Goal: Information Seeking & Learning: Learn about a topic

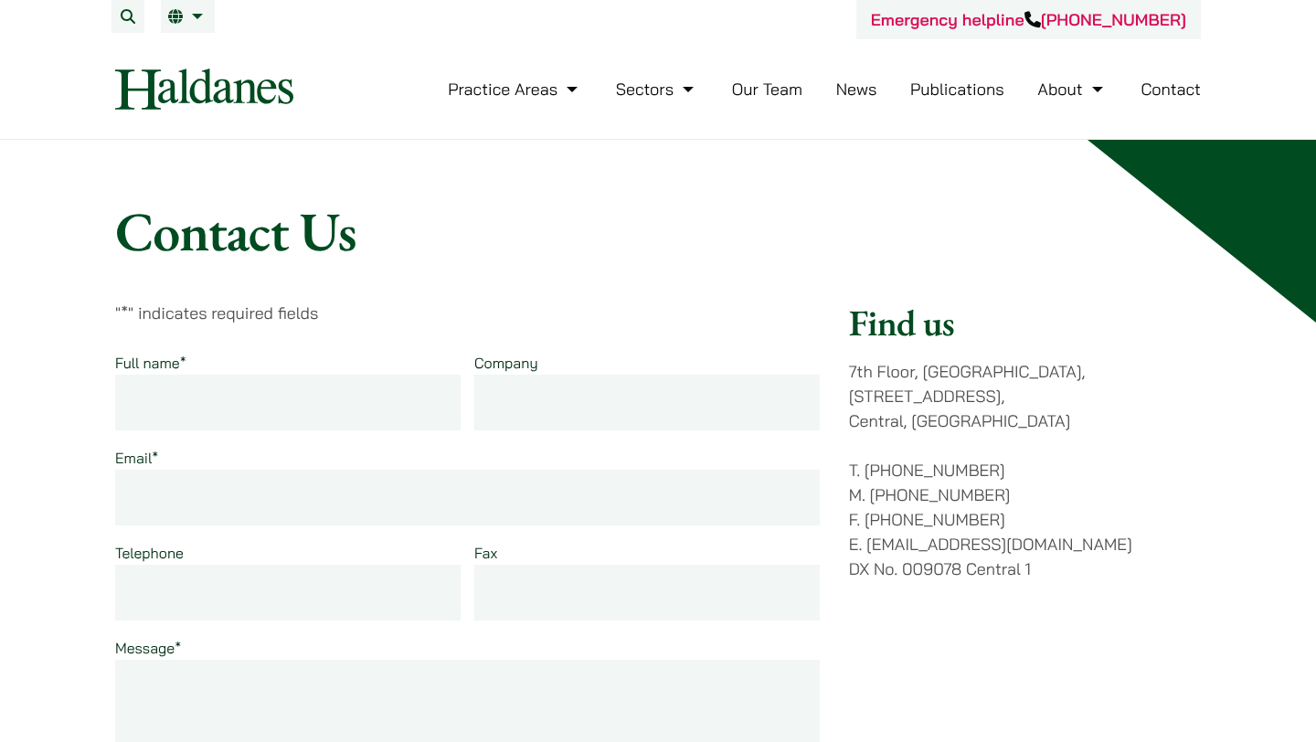
click at [772, 88] on link "Our Team" at bounding box center [767, 89] width 70 height 21
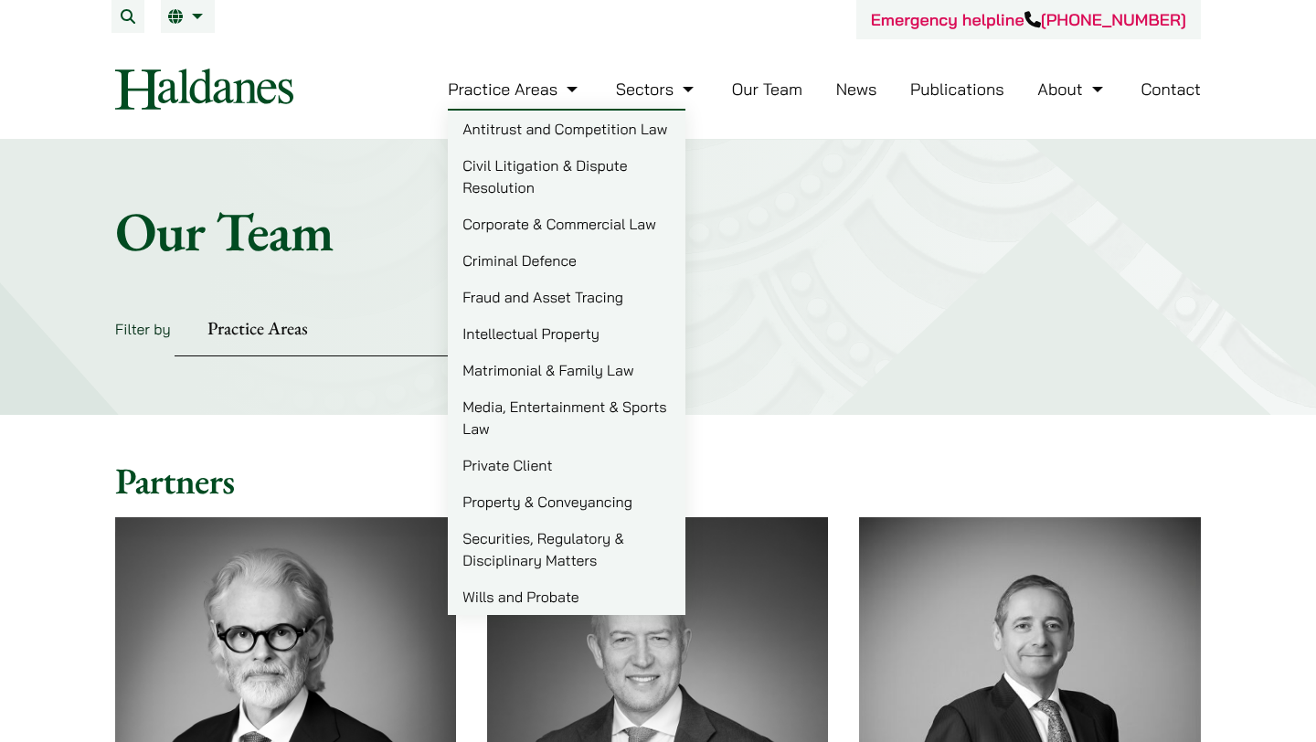
click at [489, 88] on link "Practice Areas" at bounding box center [515, 89] width 134 height 21
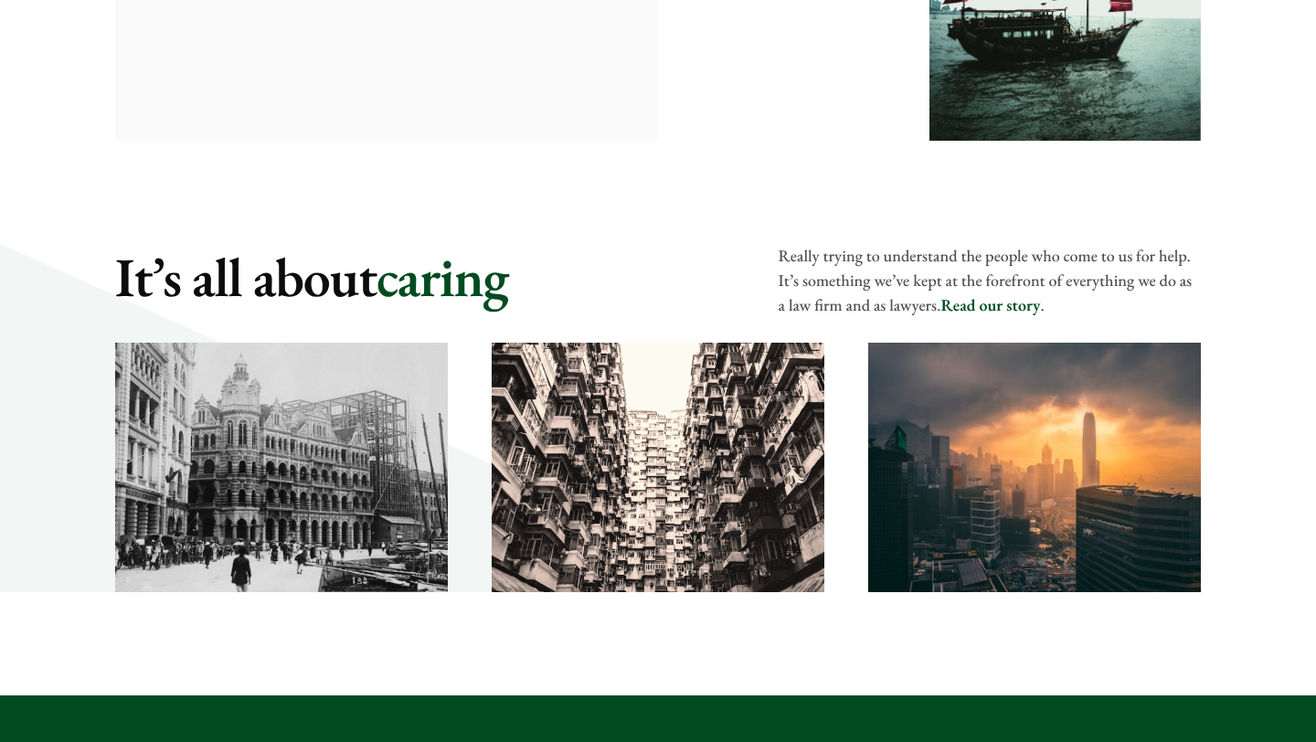
scroll to position [2466, 0]
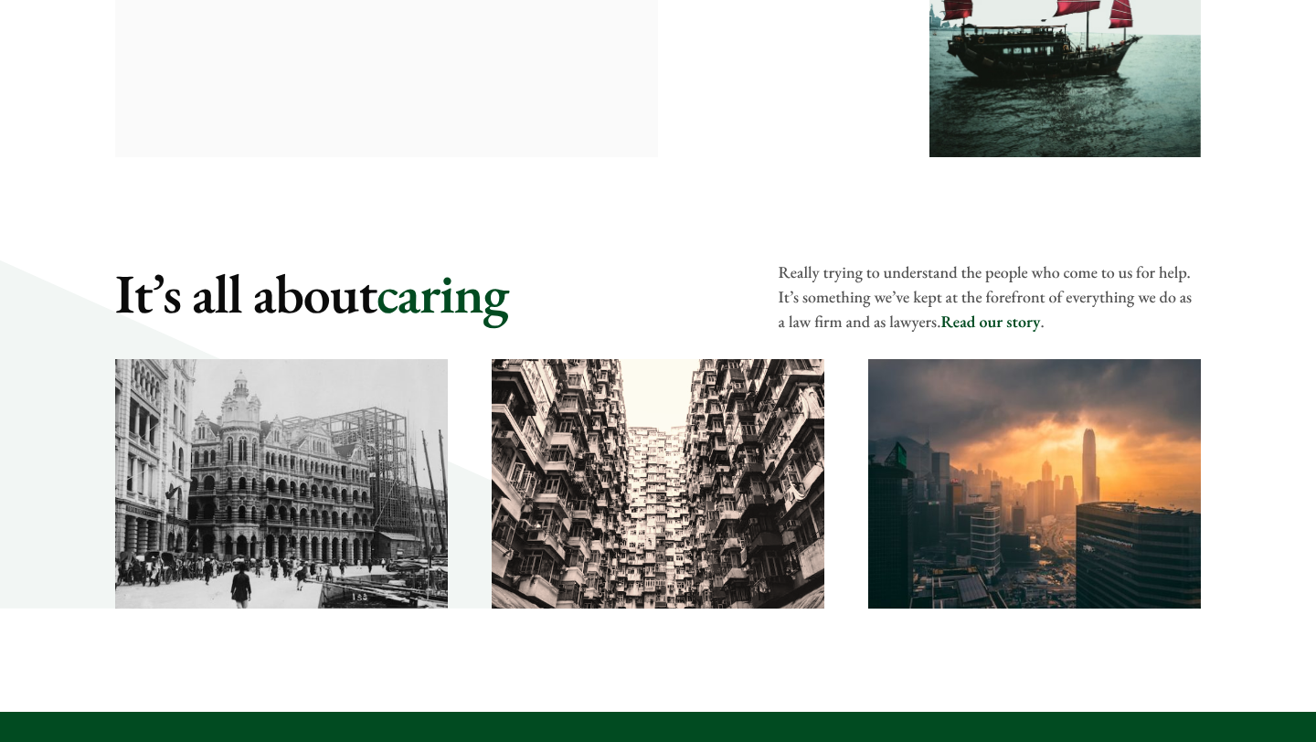
click at [999, 325] on link "Read our story" at bounding box center [991, 322] width 100 height 21
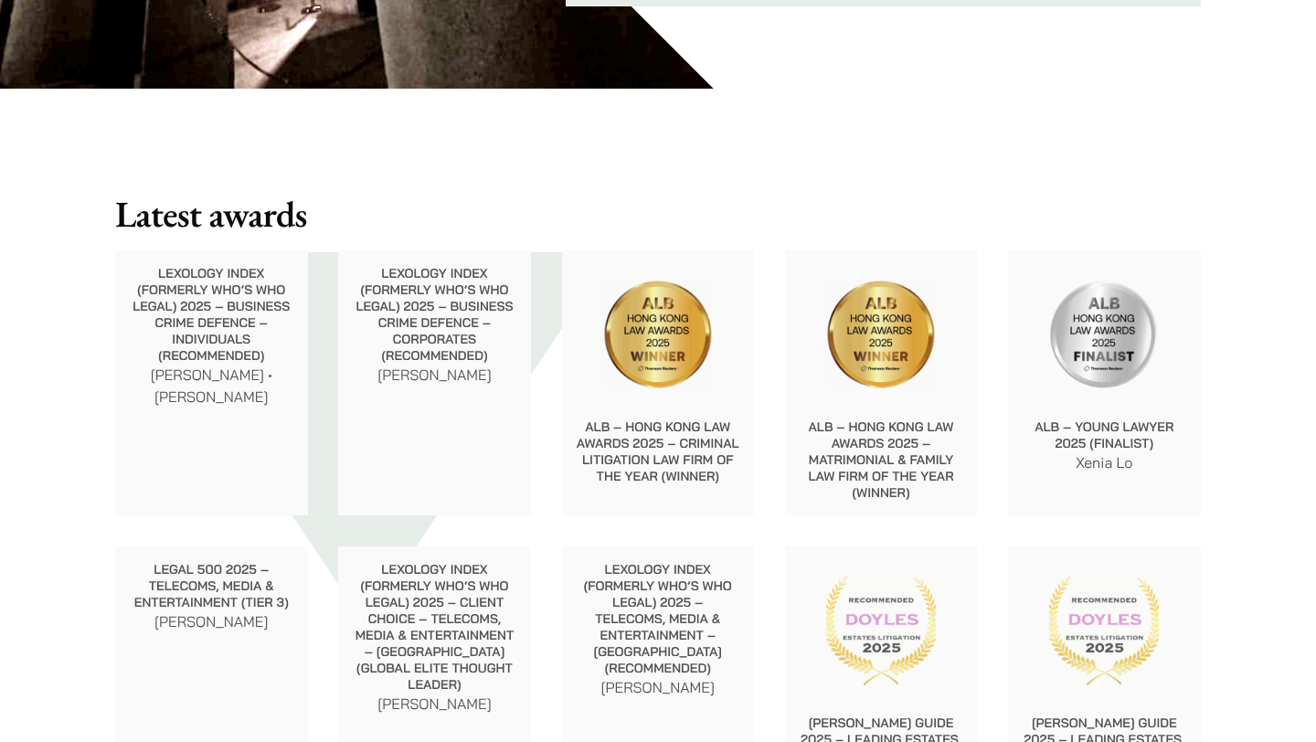
scroll to position [1552, 0]
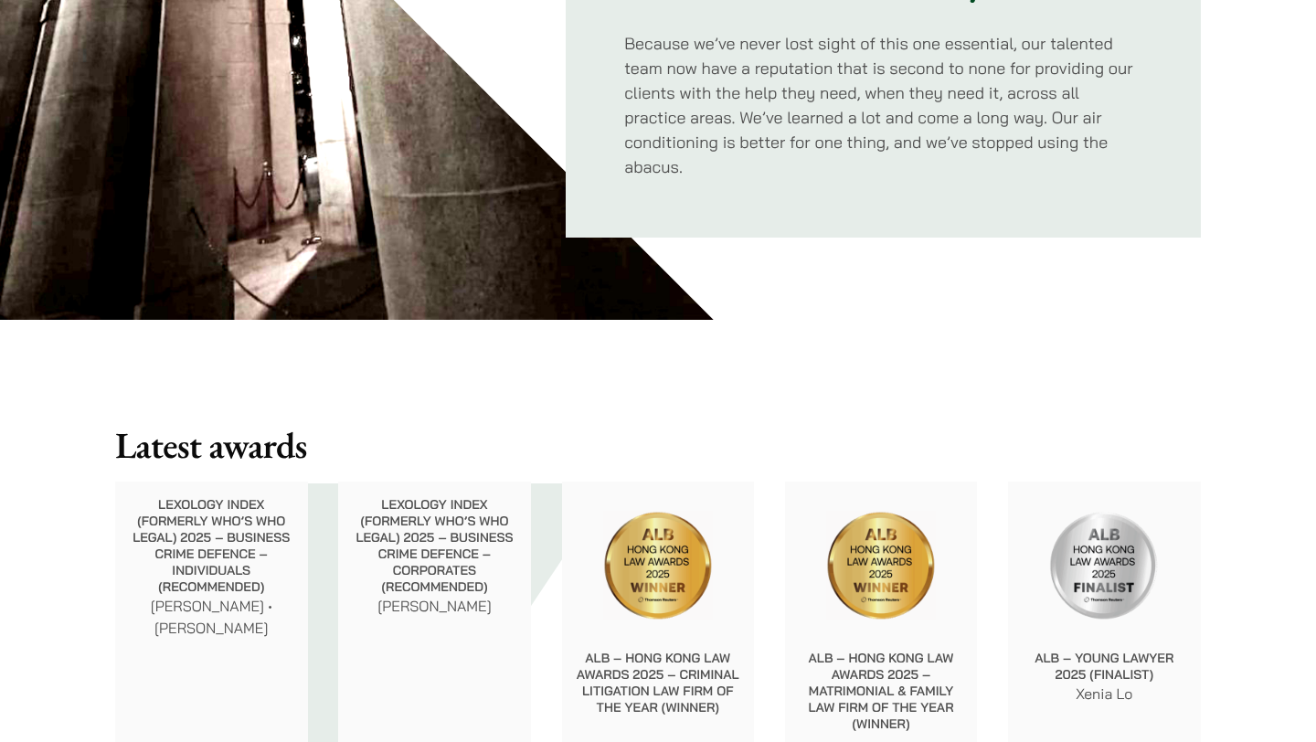
click at [637, 165] on p "Because we’ve never lost sight of this one essential, our talented team now hav…" at bounding box center [883, 105] width 518 height 148
click at [625, 131] on div at bounding box center [625, 131] width 0 height 0
click at [658, 133] on p "Because we’ve never lost sight of this one essential, our talented team now hav…" at bounding box center [883, 105] width 518 height 148
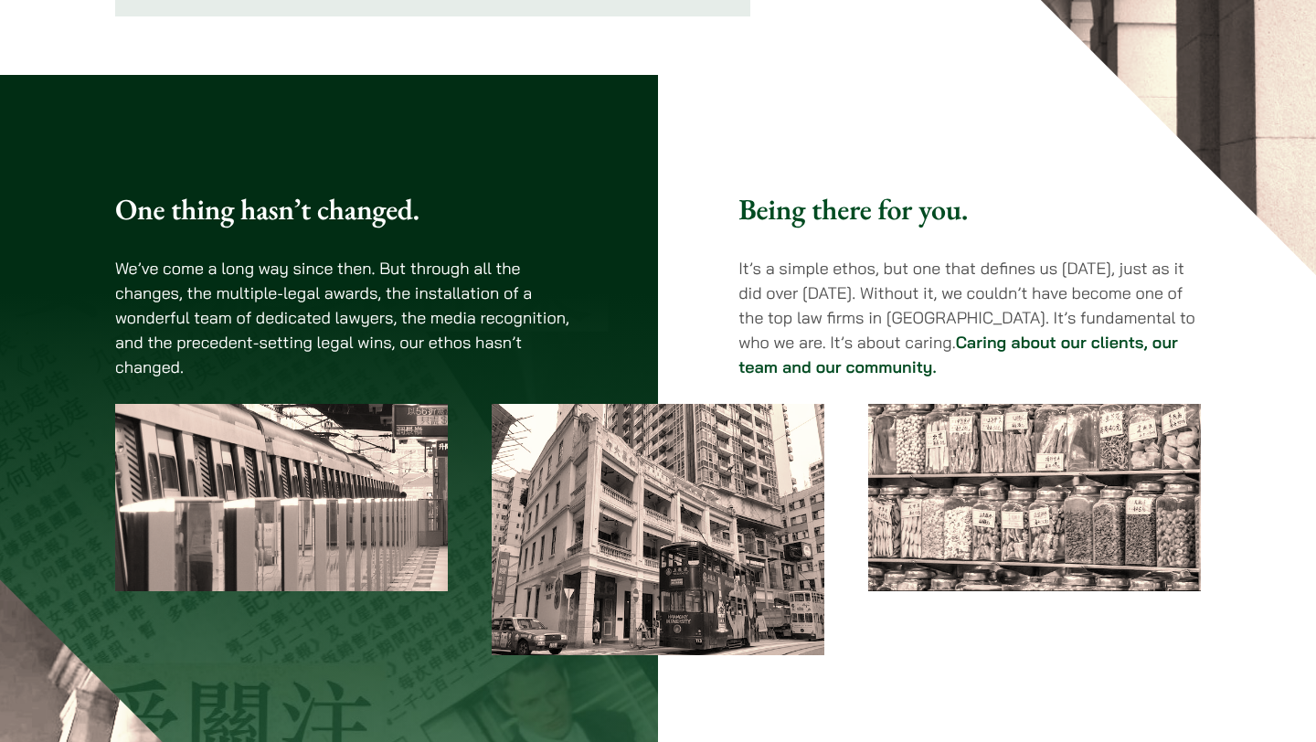
scroll to position [0, 0]
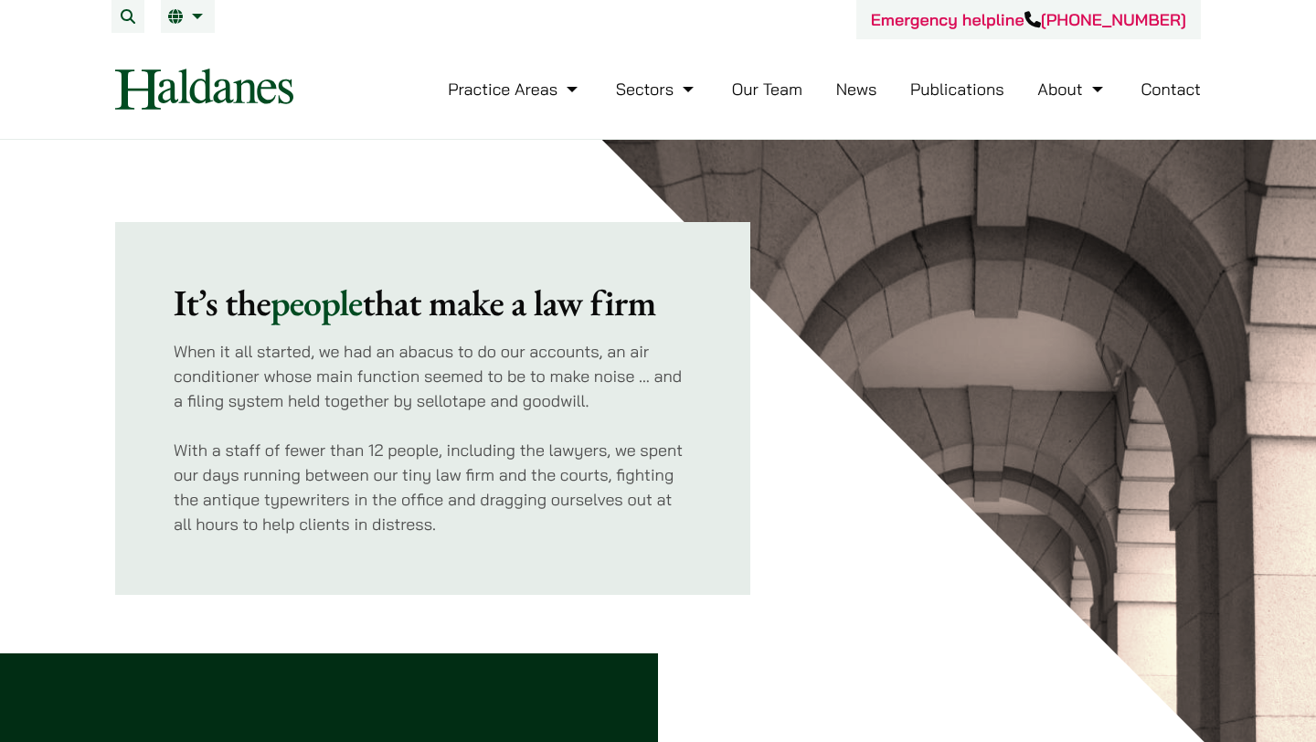
click at [864, 91] on link "News" at bounding box center [856, 89] width 41 height 21
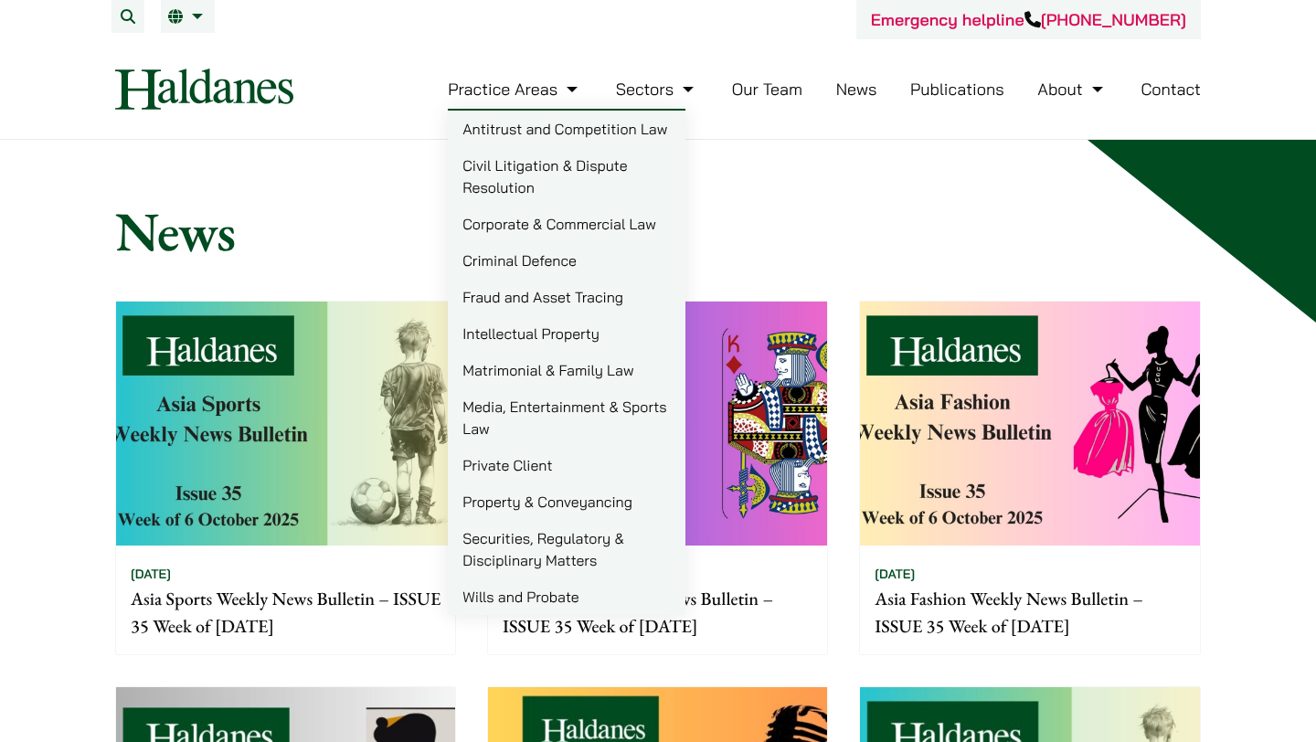
click at [517, 180] on link "Civil Litigation & Dispute Resolution" at bounding box center [567, 176] width 238 height 59
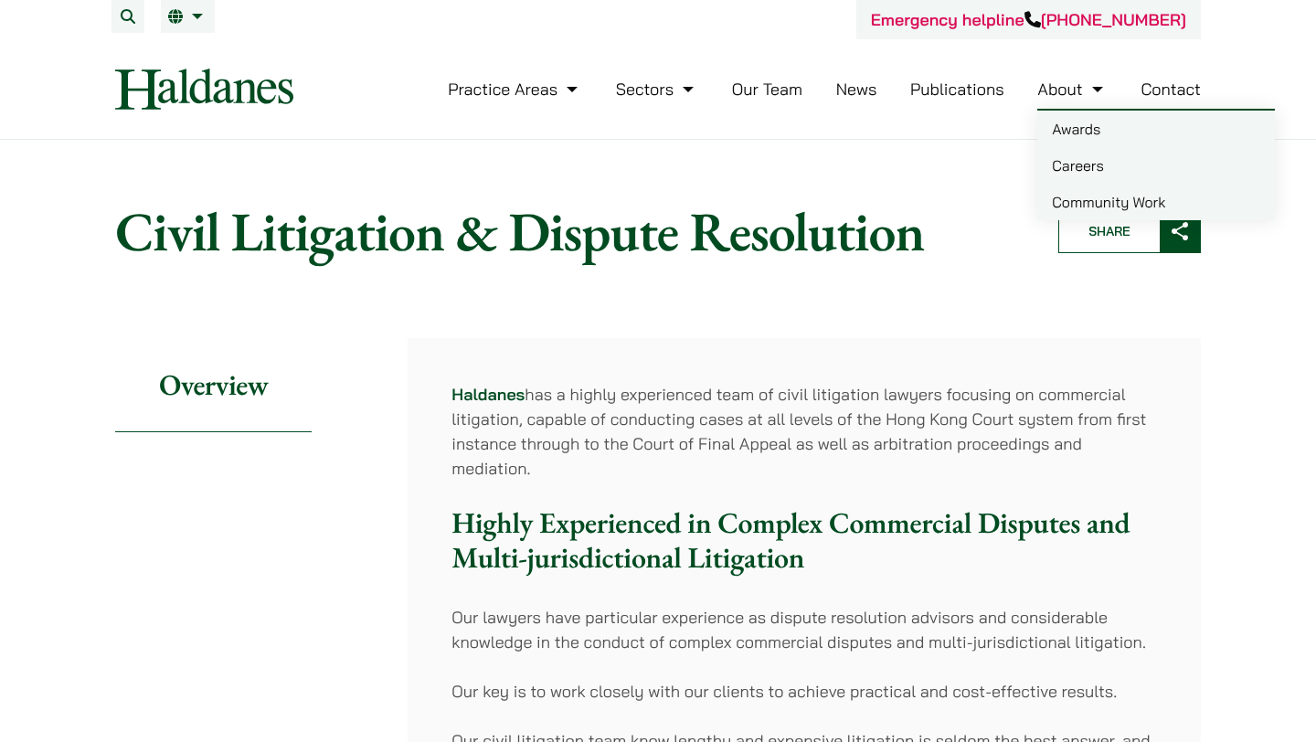
click at [1081, 168] on link "Careers" at bounding box center [1157, 165] width 238 height 37
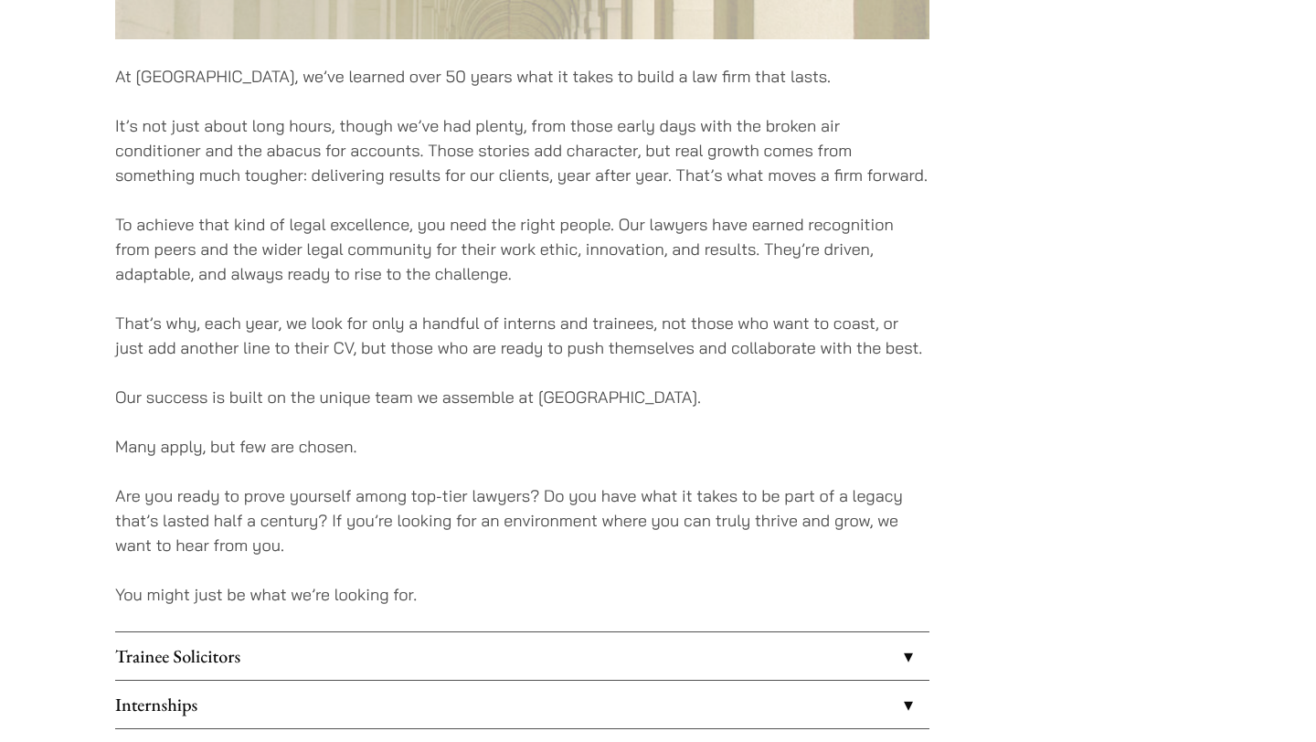
scroll to position [1077, 0]
click at [858, 315] on p "That’s why, each year, we look for only a handful of interns and trainees, not …" at bounding box center [522, 334] width 815 height 49
click at [847, 286] on div at bounding box center [847, 286] width 0 height 0
click at [858, 295] on div "At [GEOGRAPHIC_DATA], we’ve learned over 50 years what it takes to build a law …" at bounding box center [522, 50] width 815 height 1652
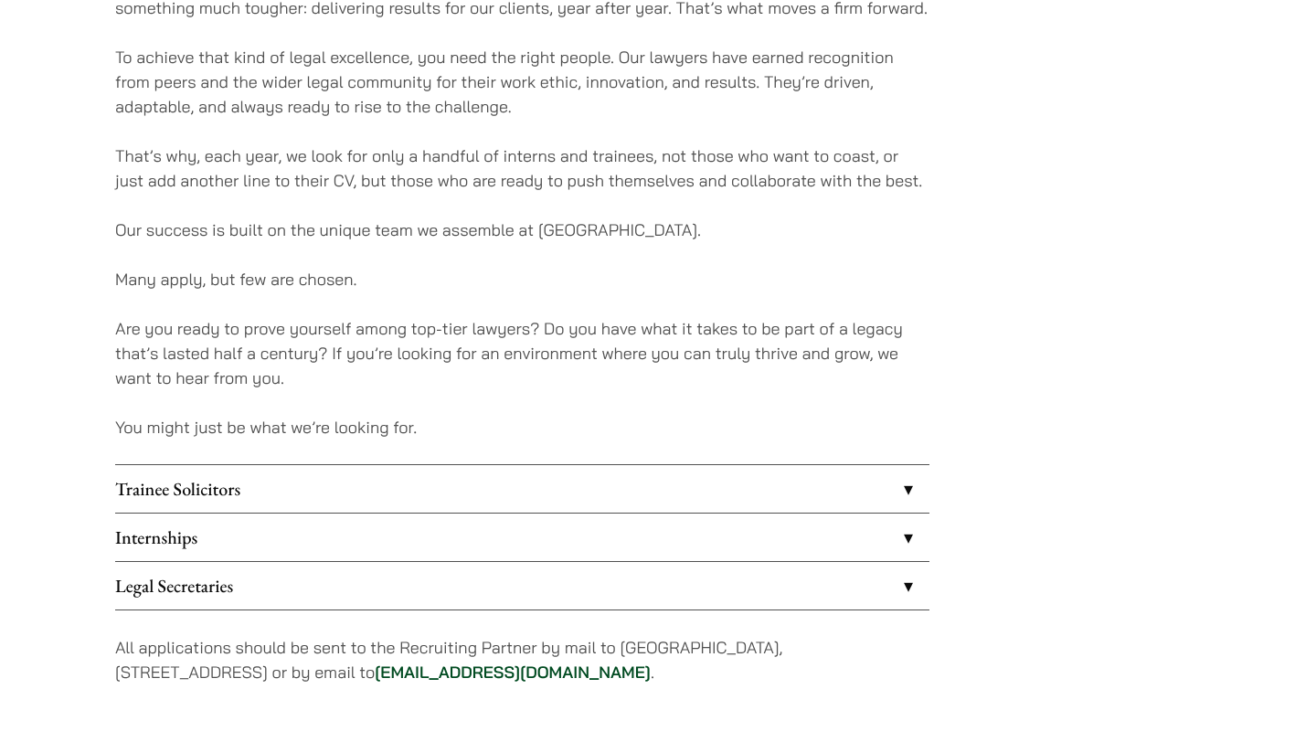
scroll to position [1246, 0]
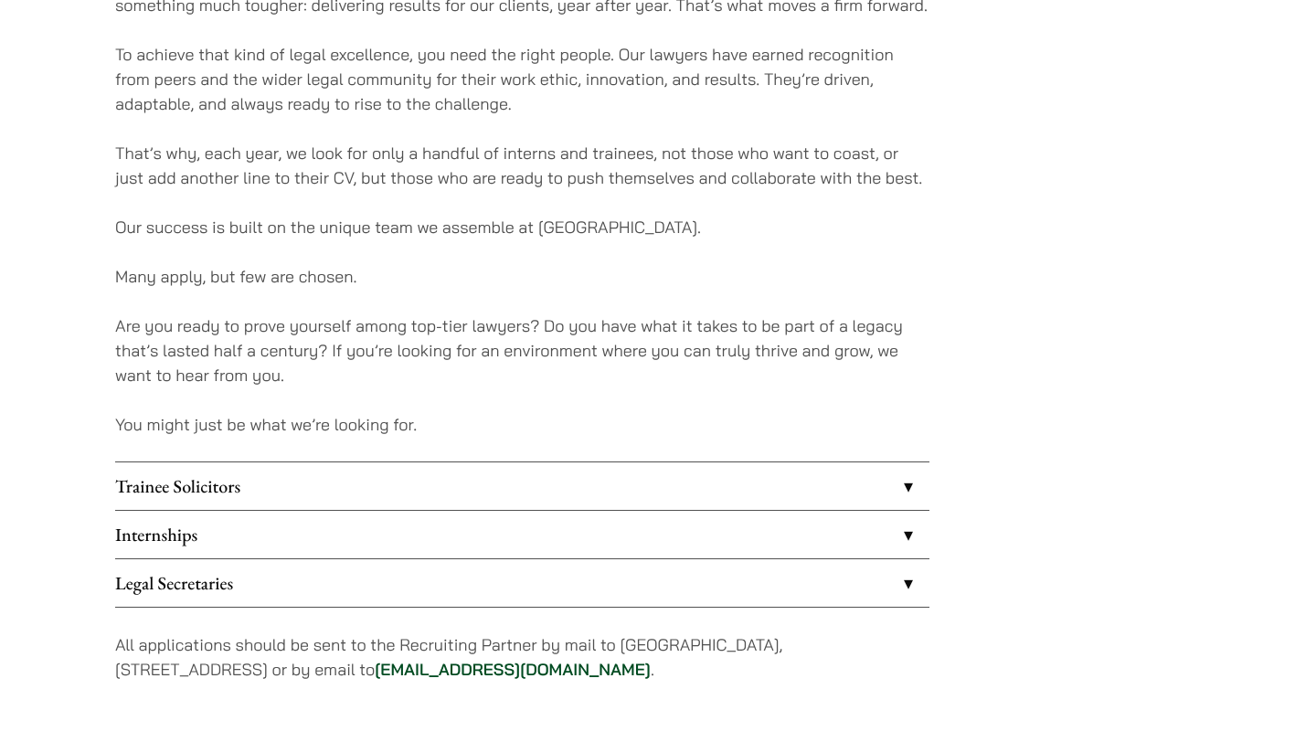
click at [829, 497] on link "Trainee Solicitors" at bounding box center [522, 487] width 815 height 48
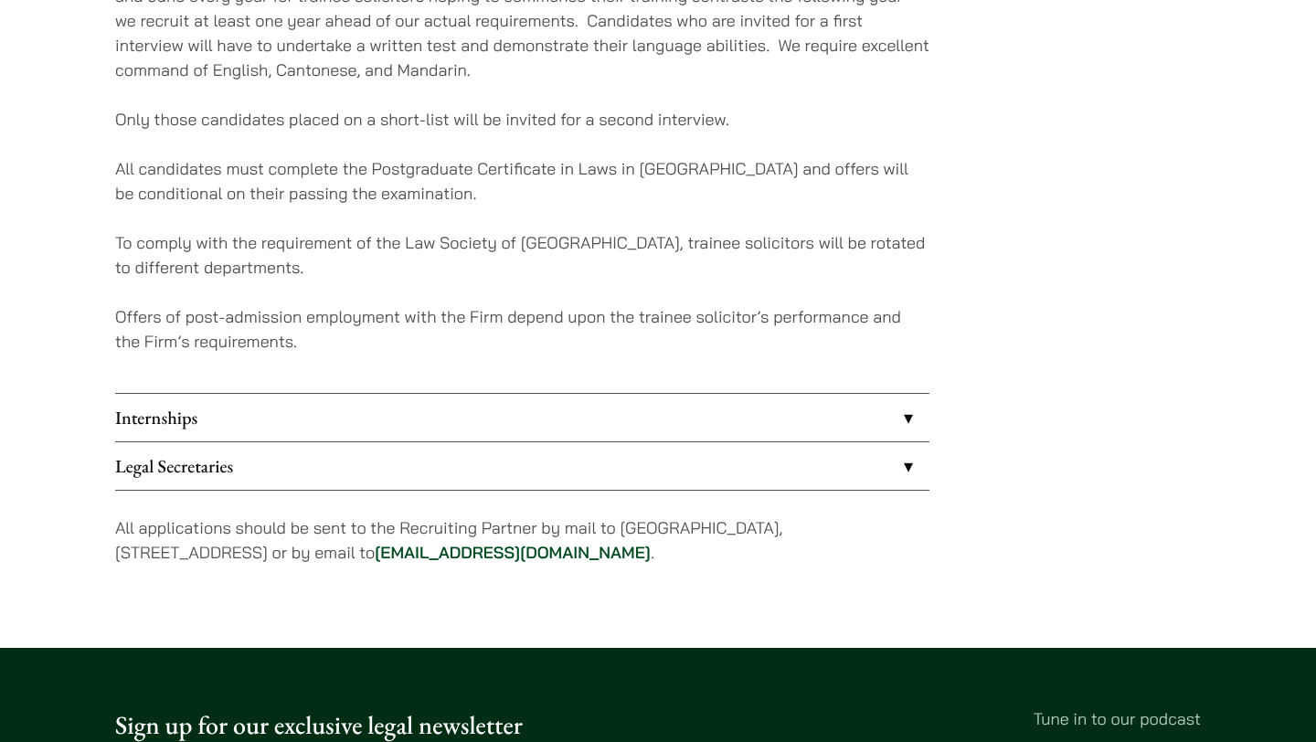
scroll to position [1815, 0]
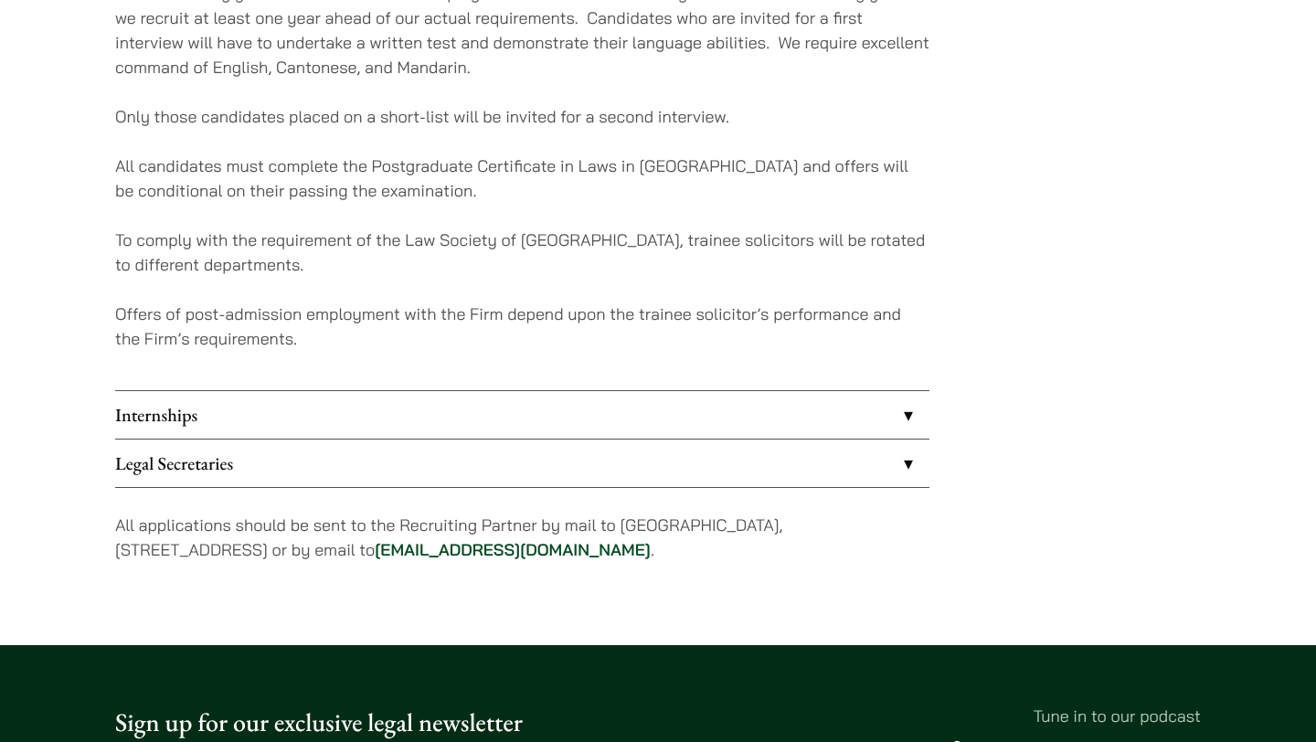
click at [852, 415] on link "Internships" at bounding box center [522, 415] width 815 height 48
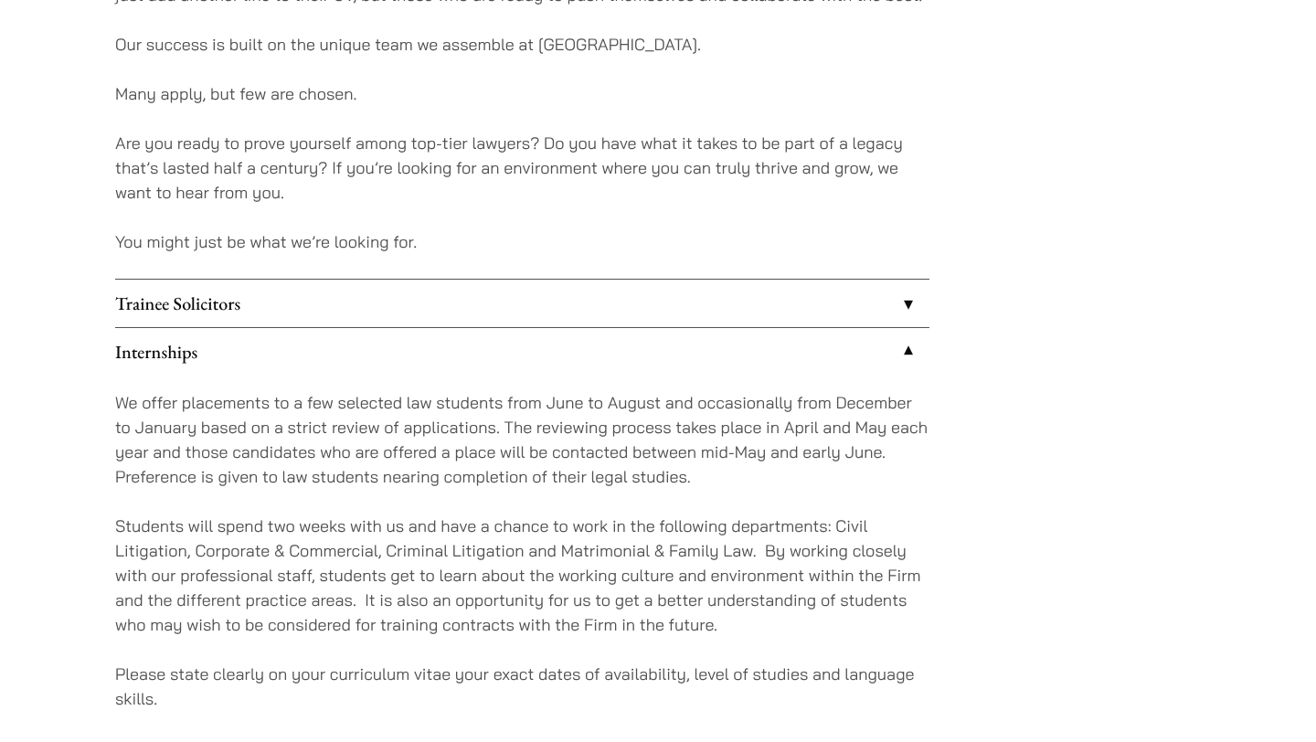
scroll to position [1409, 0]
